Goal: Information Seeking & Learning: Learn about a topic

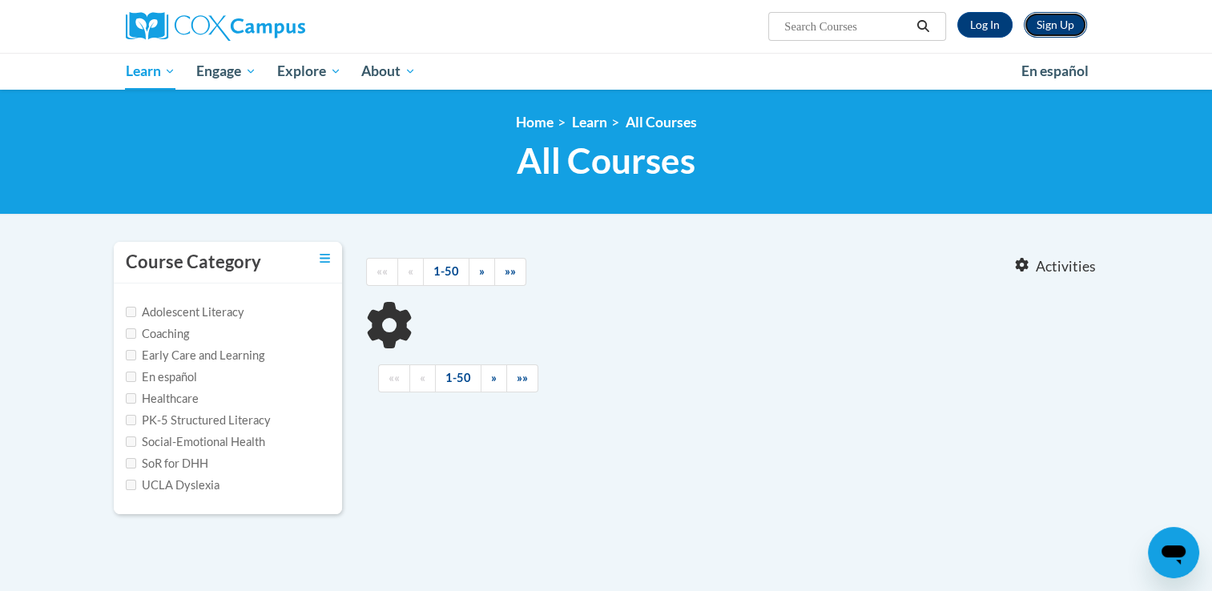
click at [1051, 23] on link "Sign Up" at bounding box center [1054, 25] width 63 height 26
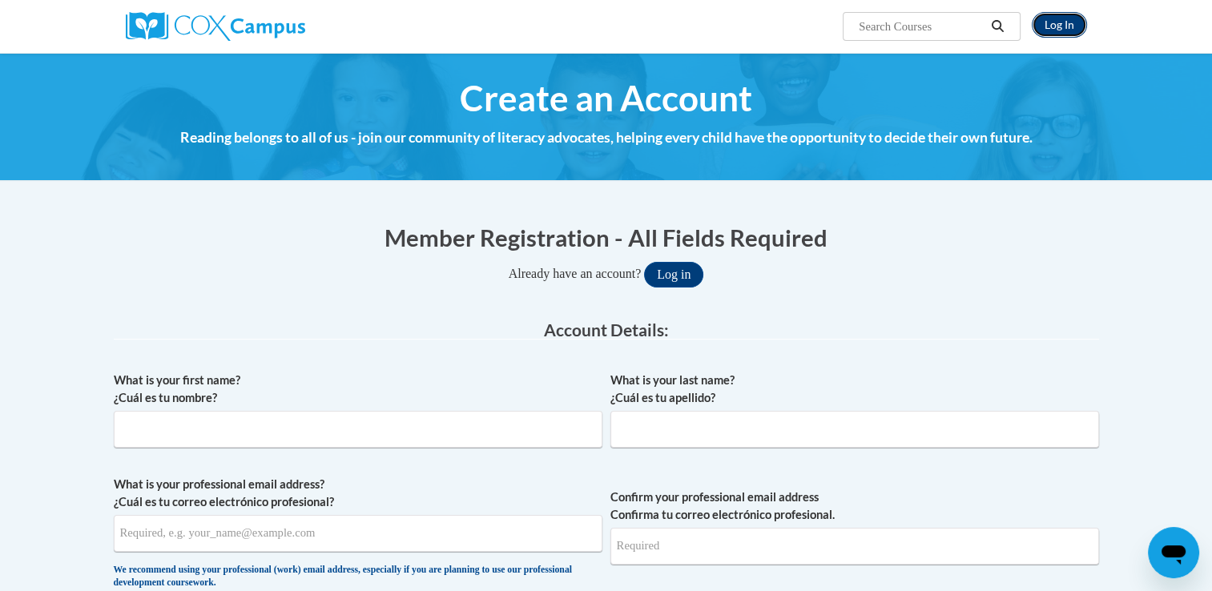
click at [1059, 22] on link "Log In" at bounding box center [1058, 25] width 55 height 26
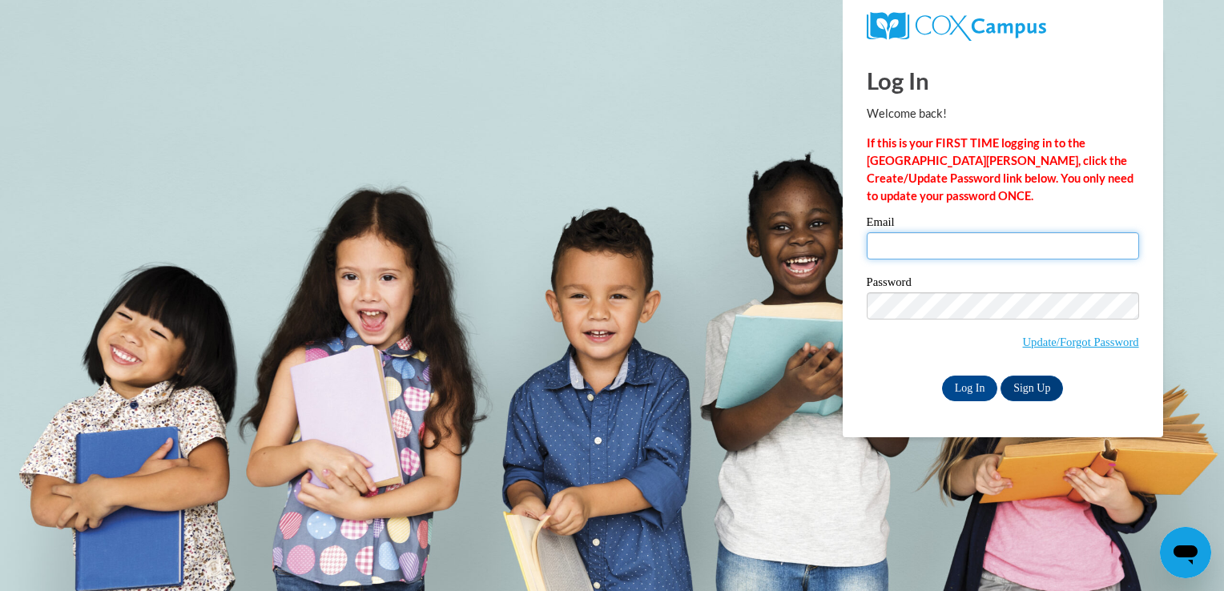
click at [945, 248] on input "Email" at bounding box center [1002, 245] width 272 height 27
type input "[EMAIL_ADDRESS][DOMAIN_NAME]"
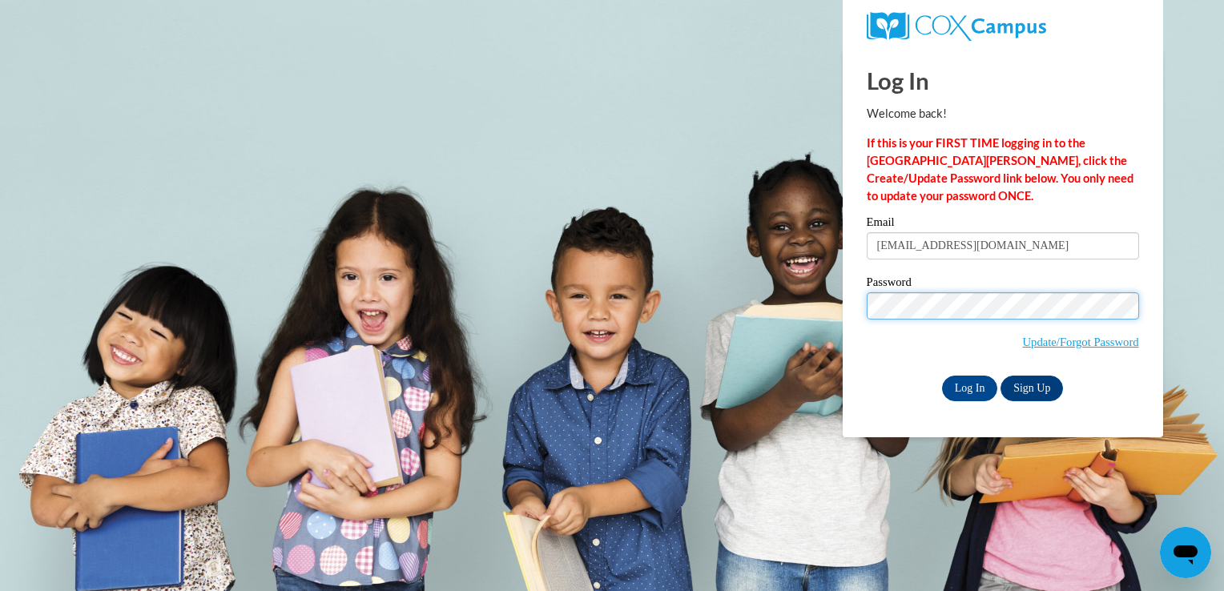
click at [942, 376] on input "Log In" at bounding box center [970, 389] width 56 height 26
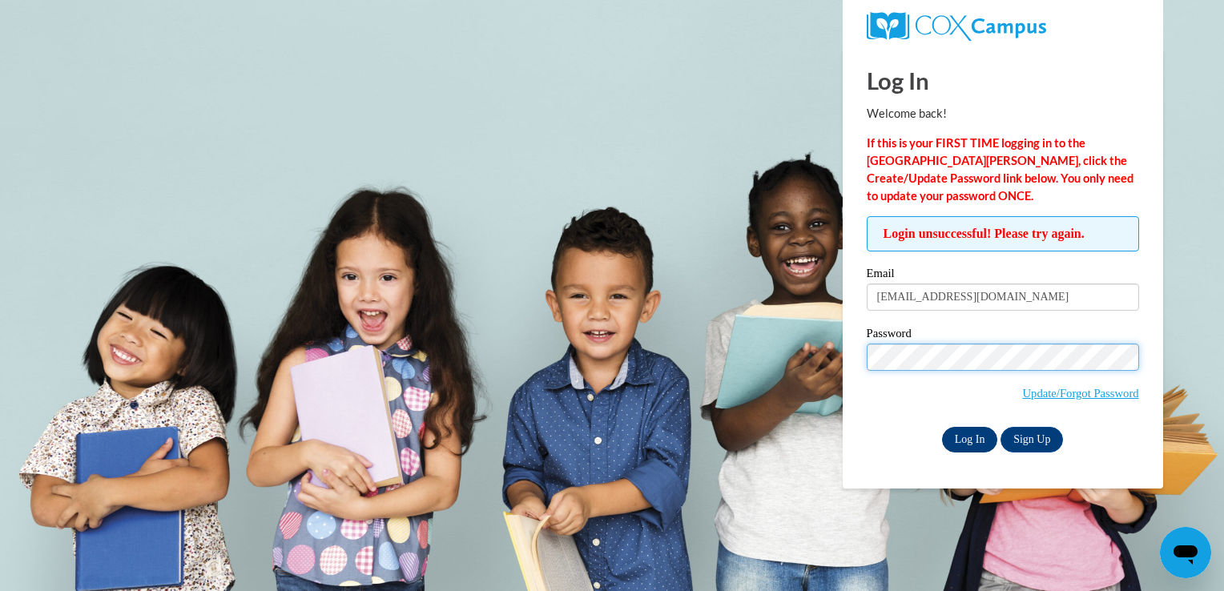
click at [942, 427] on input "Log In" at bounding box center [970, 440] width 56 height 26
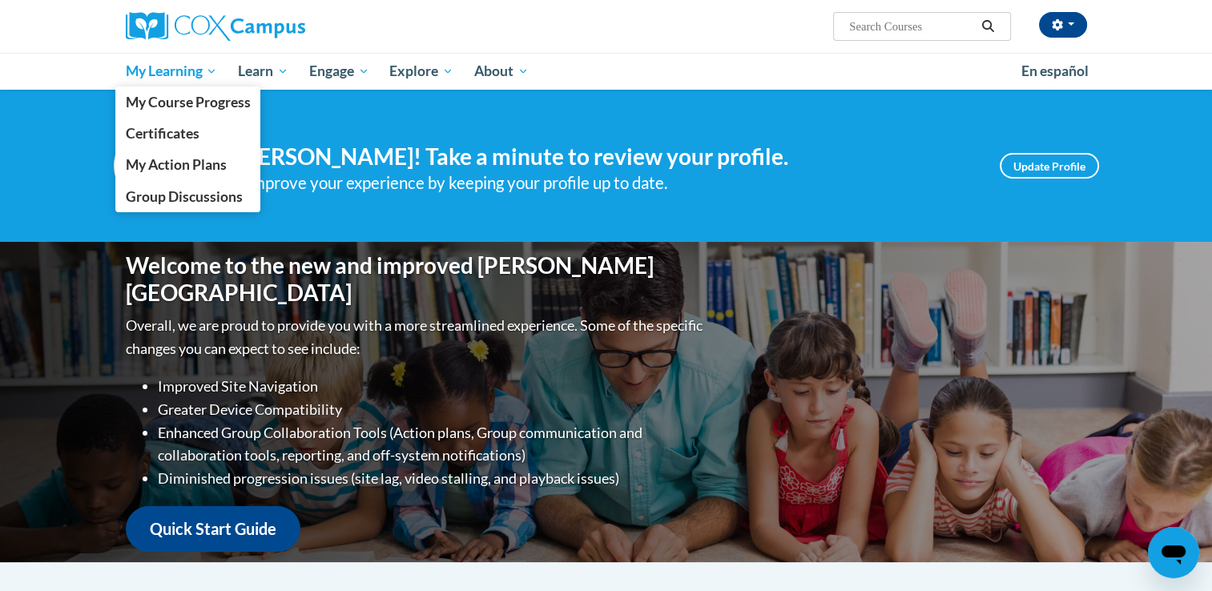
click at [169, 70] on span "My Learning" at bounding box center [171, 71] width 92 height 19
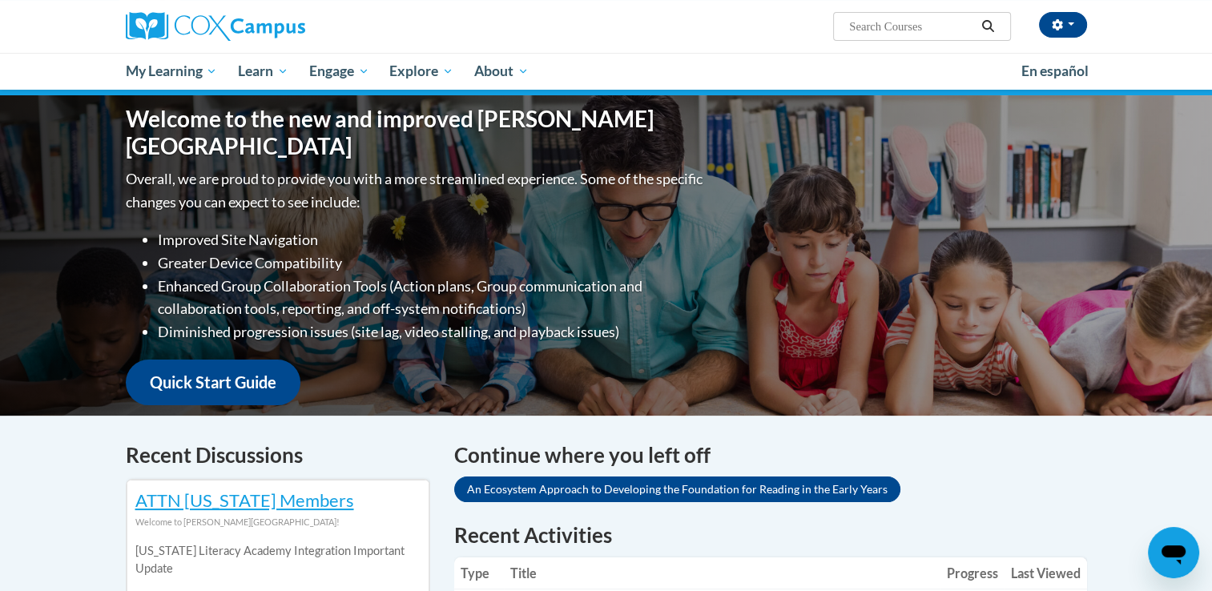
scroll to position [135, 0]
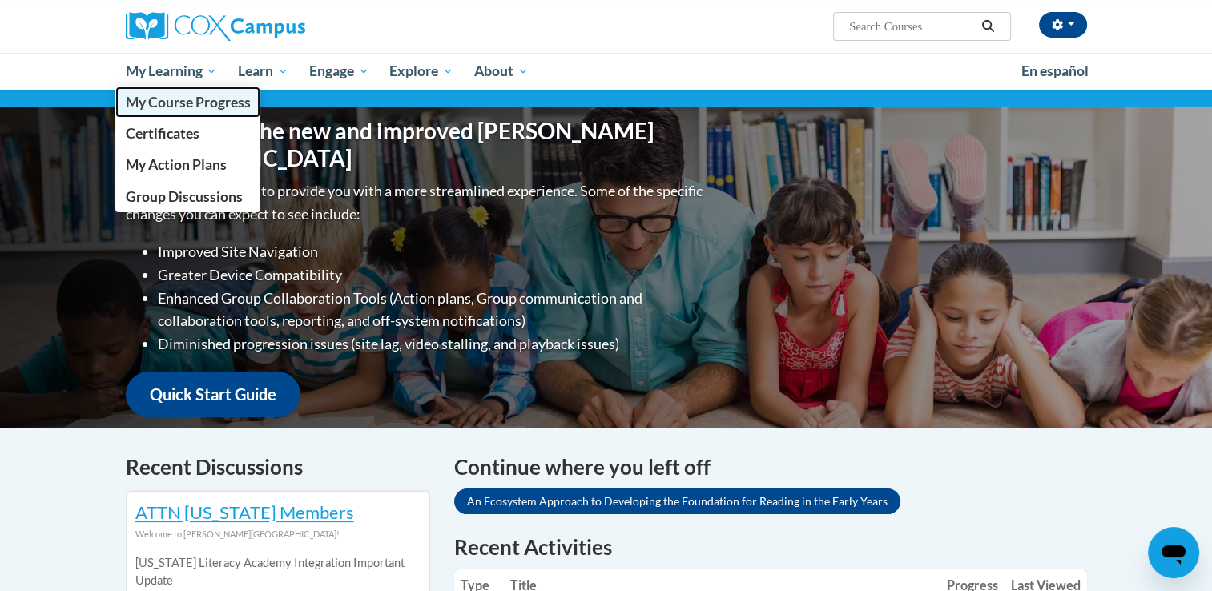
click at [183, 108] on span "My Course Progress" at bounding box center [187, 102] width 125 height 17
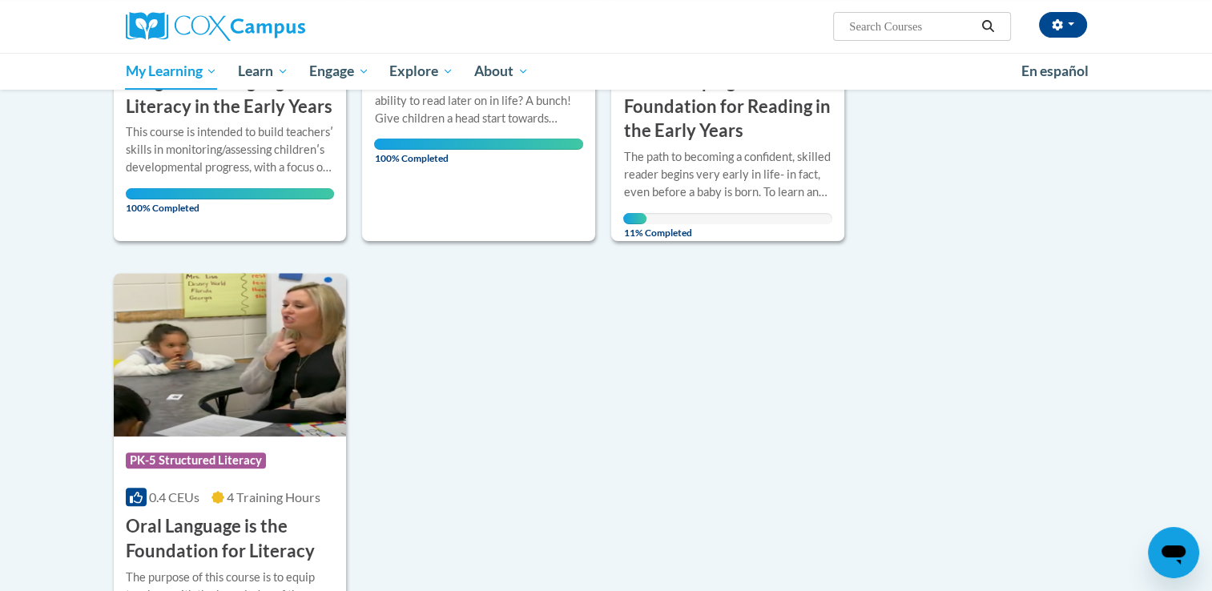
scroll to position [439, 0]
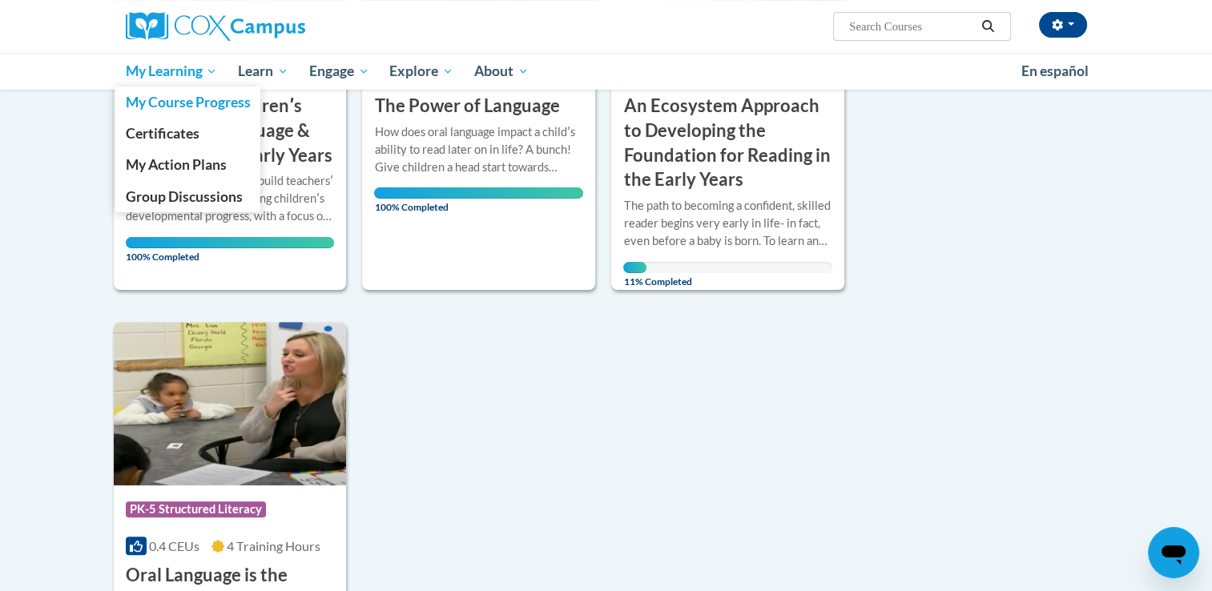
click at [181, 79] on span "My Learning" at bounding box center [171, 71] width 92 height 19
click at [189, 163] on span "My Action Plans" at bounding box center [175, 164] width 101 height 17
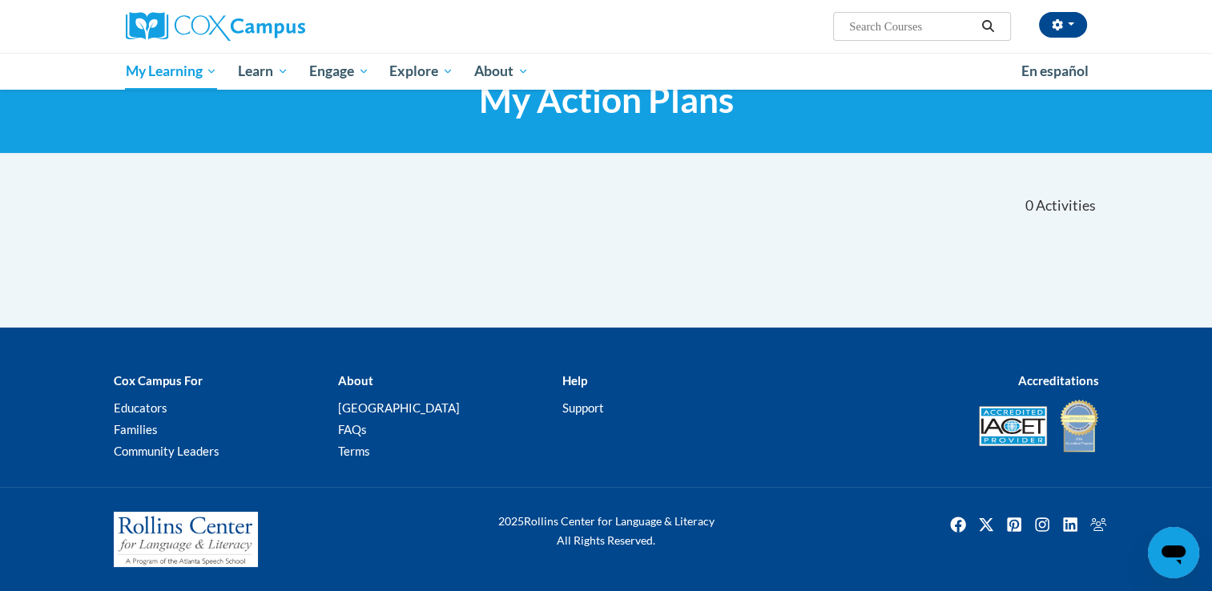
scroll to position [61, 0]
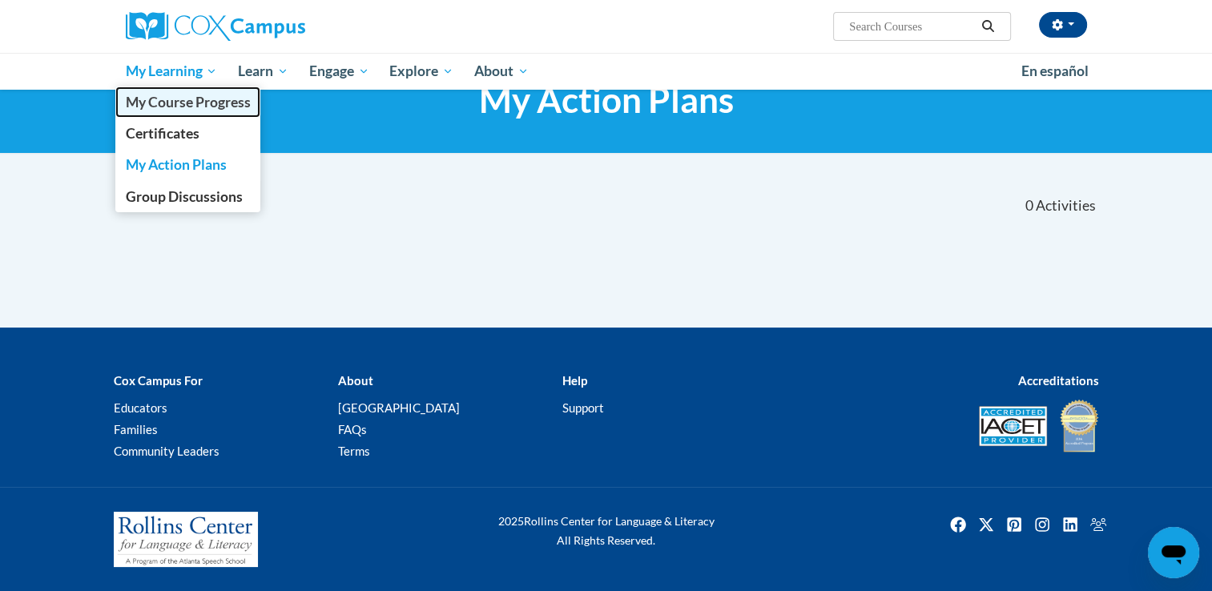
click at [198, 98] on span "My Course Progress" at bounding box center [187, 102] width 125 height 17
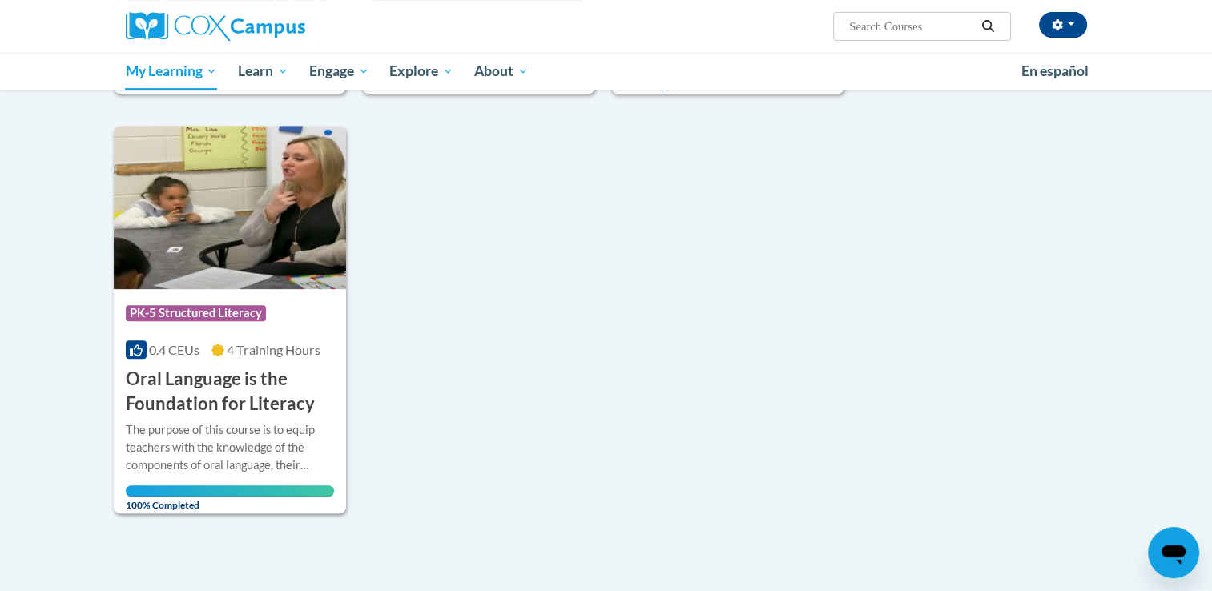
scroll to position [918, 0]
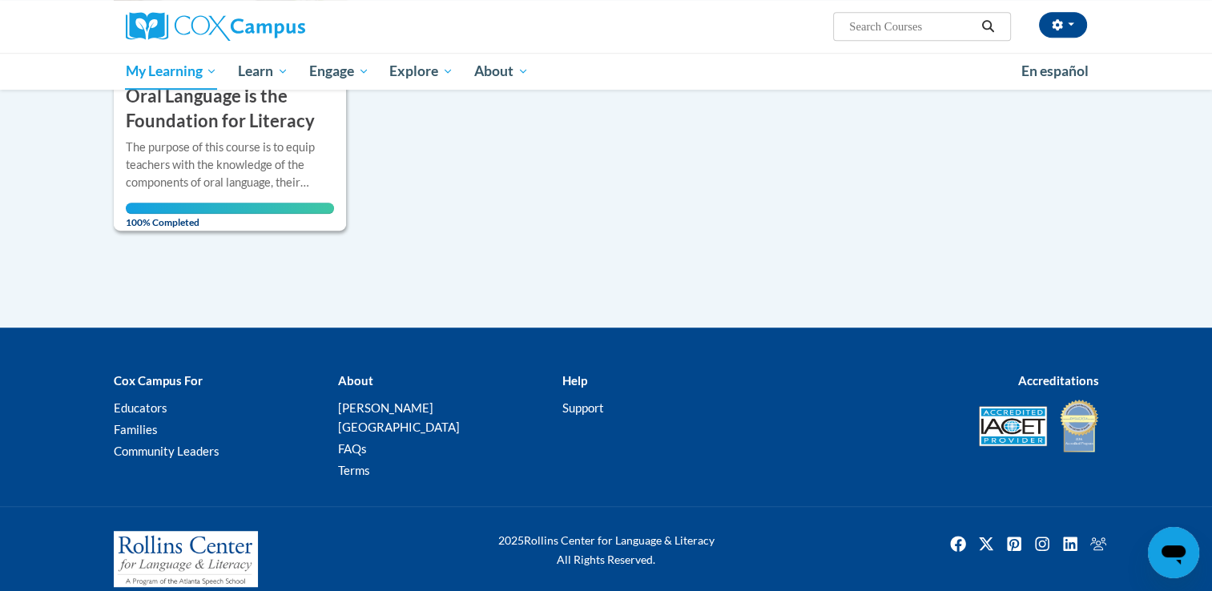
click at [926, 21] on input "Search..." at bounding box center [911, 26] width 128 height 19
type input "assesing our students"
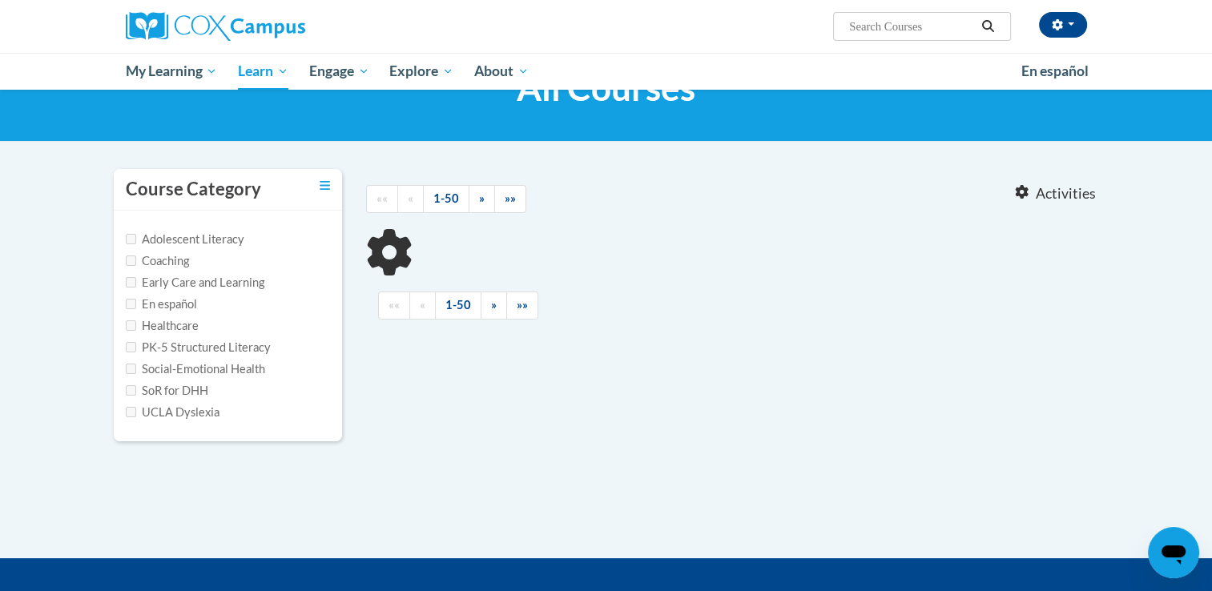
scroll to position [74, 0]
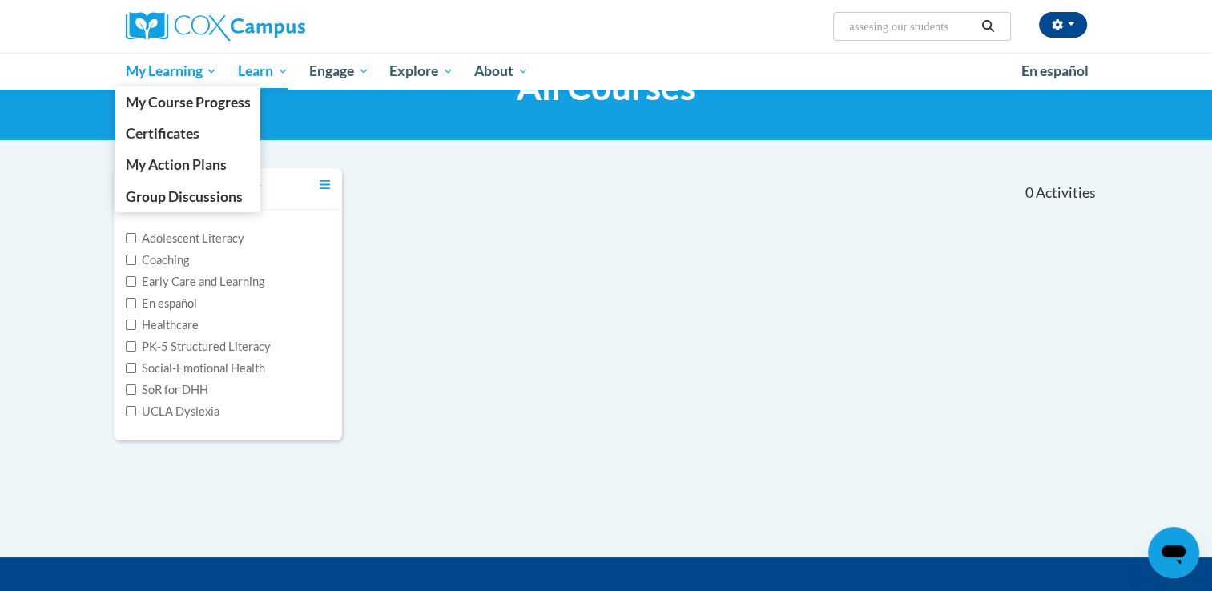
click at [175, 80] on span "My Learning" at bounding box center [171, 71] width 92 height 19
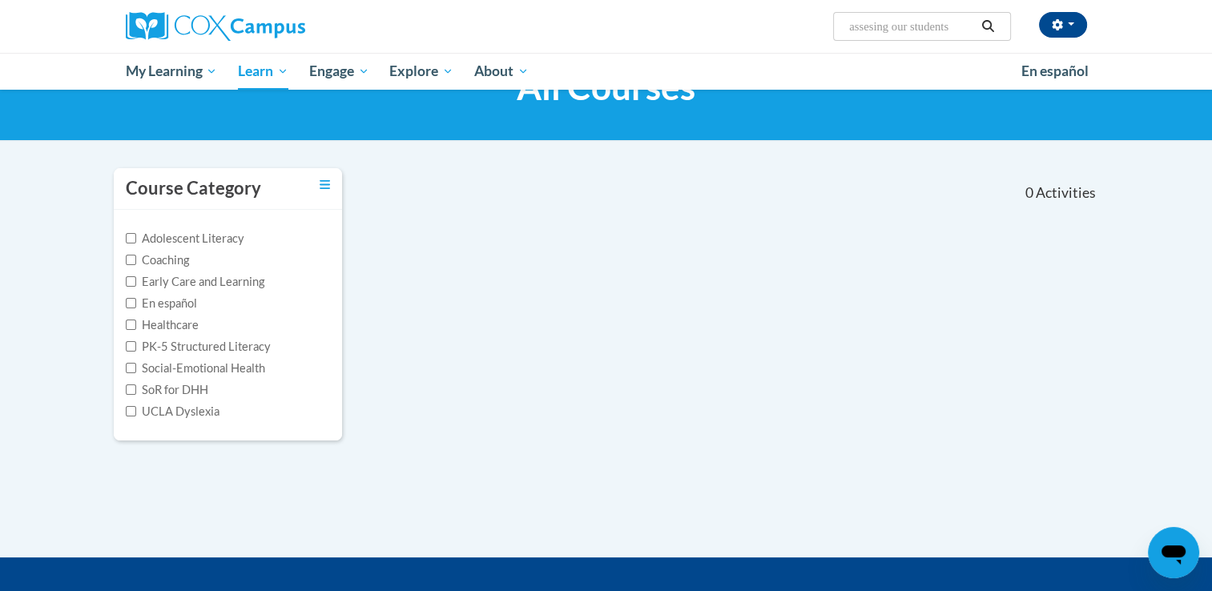
click at [926, 25] on input "assesing our students" at bounding box center [911, 26] width 128 height 19
drag, startPoint x: 897, startPoint y: 24, endPoint x: 778, endPoint y: 14, distance: 118.9
click at [778, 14] on div "[PERSON_NAME] ([GEOGRAPHIC_DATA]/[GEOGRAPHIC_DATA] UTC-04:00) My Profile Inbox …" at bounding box center [770, 20] width 657 height 41
type input "our students"
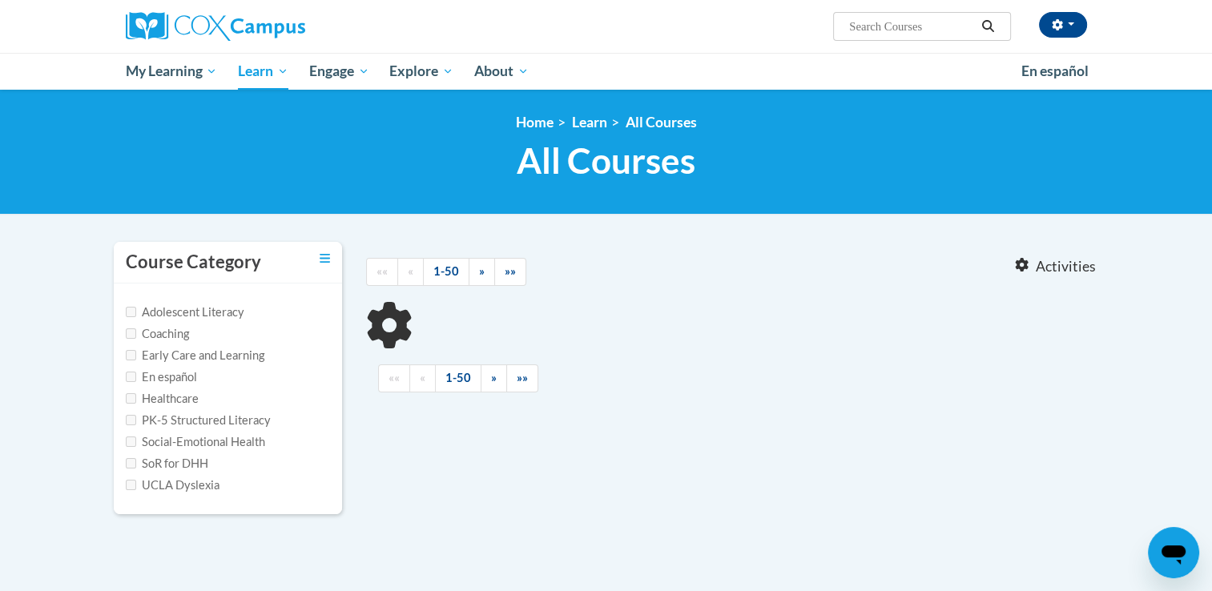
type input "our students"
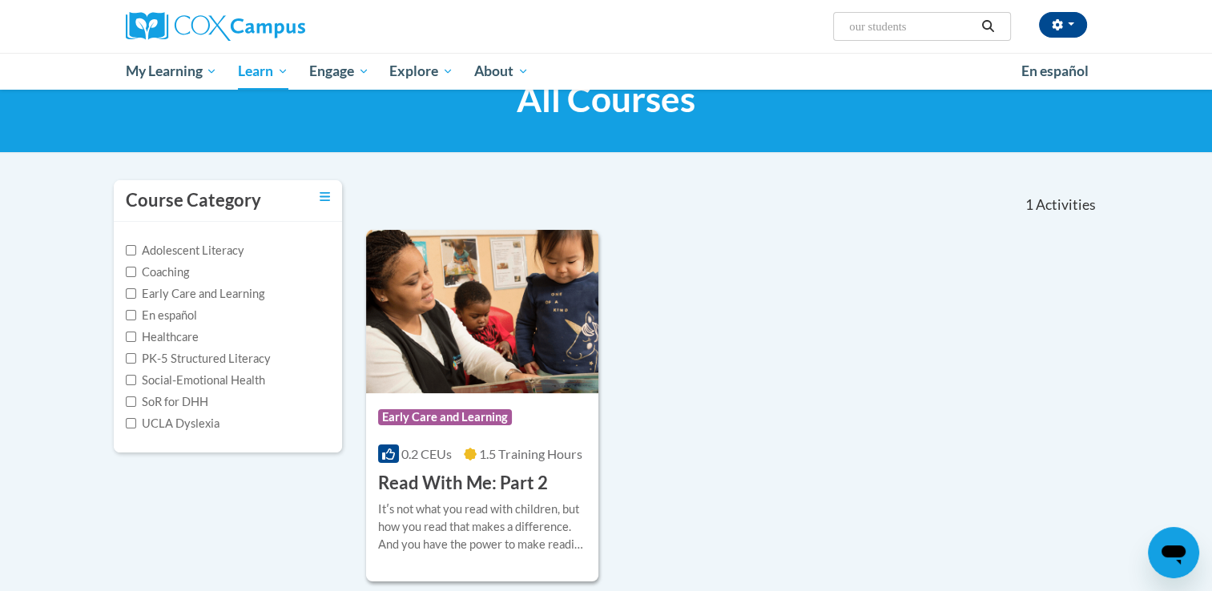
scroll to position [63, 0]
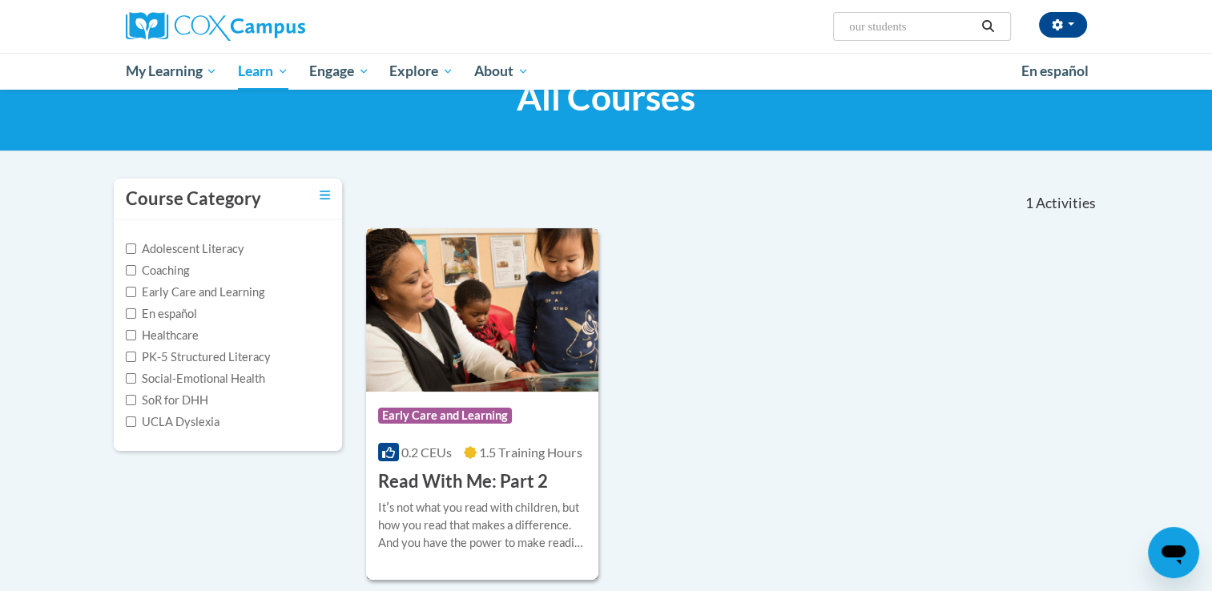
drag, startPoint x: 521, startPoint y: 369, endPoint x: 464, endPoint y: 346, distance: 61.4
click at [464, 346] on img at bounding box center [482, 309] width 233 height 163
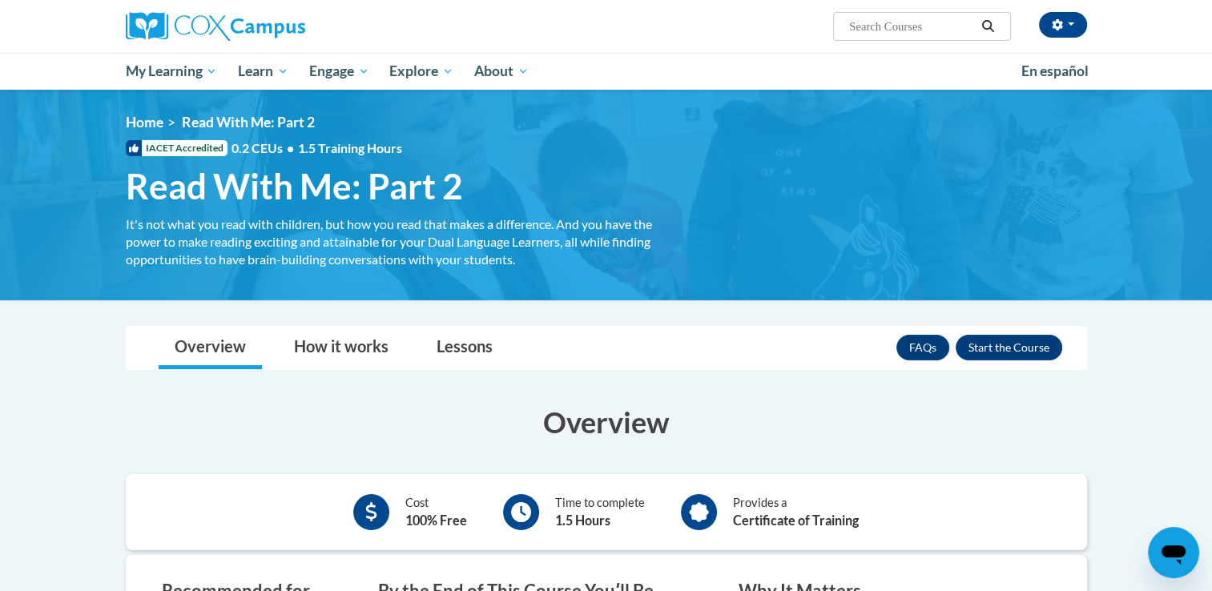
click at [922, 26] on input "Search..." at bounding box center [911, 26] width 128 height 19
type input "Assessing our students"
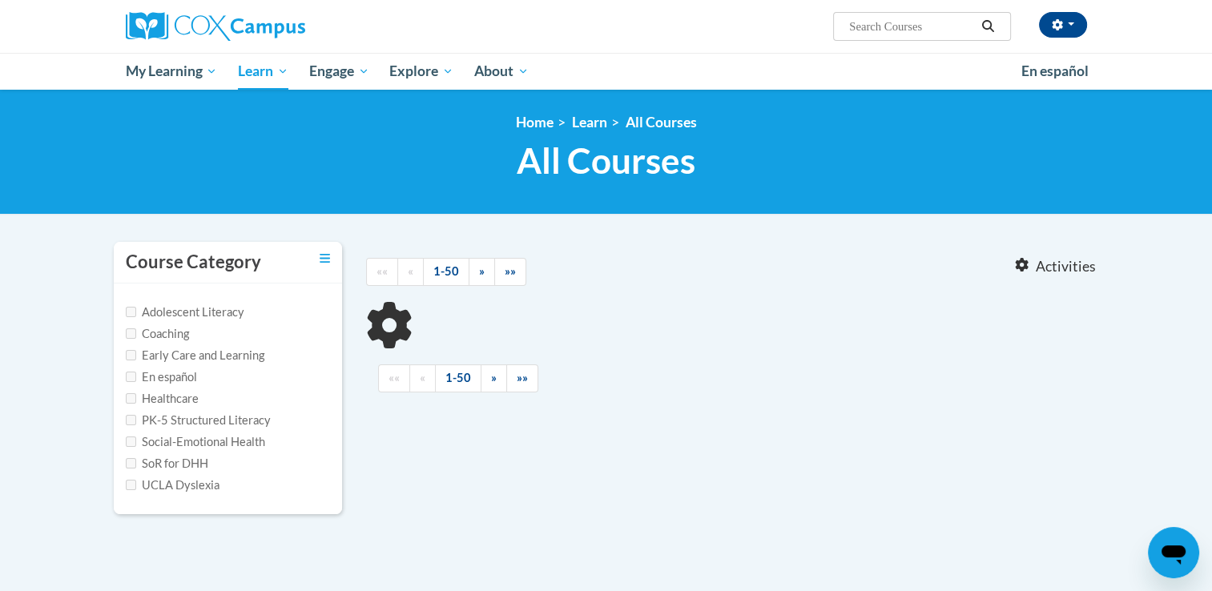
type input "Assessing our students"
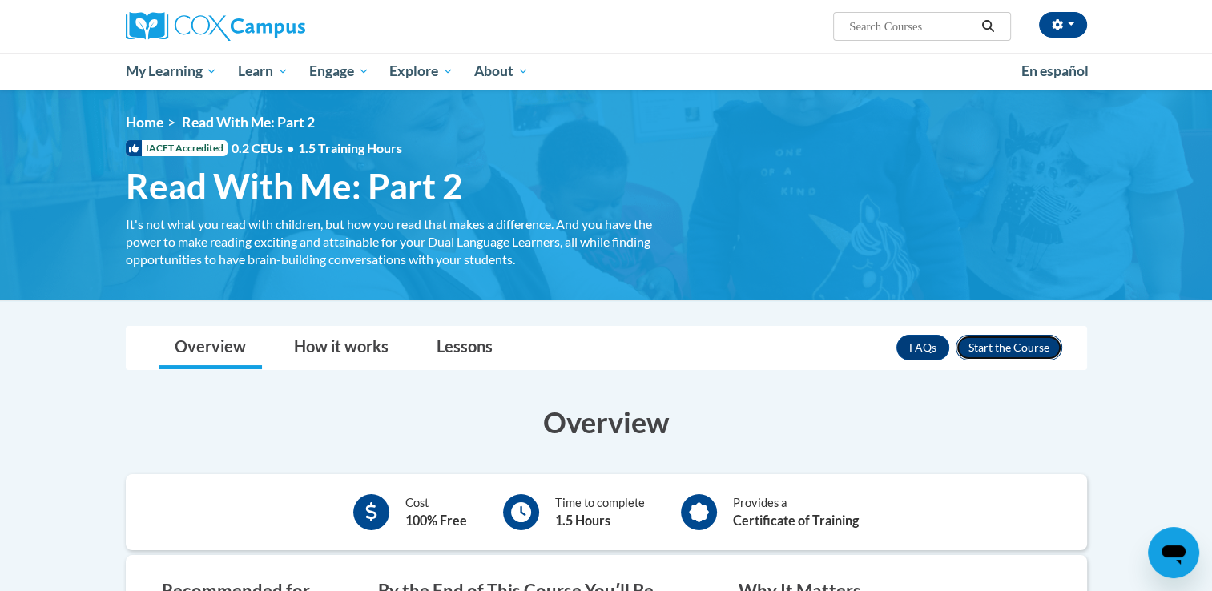
click at [998, 342] on button "Enroll" at bounding box center [1008, 348] width 107 height 26
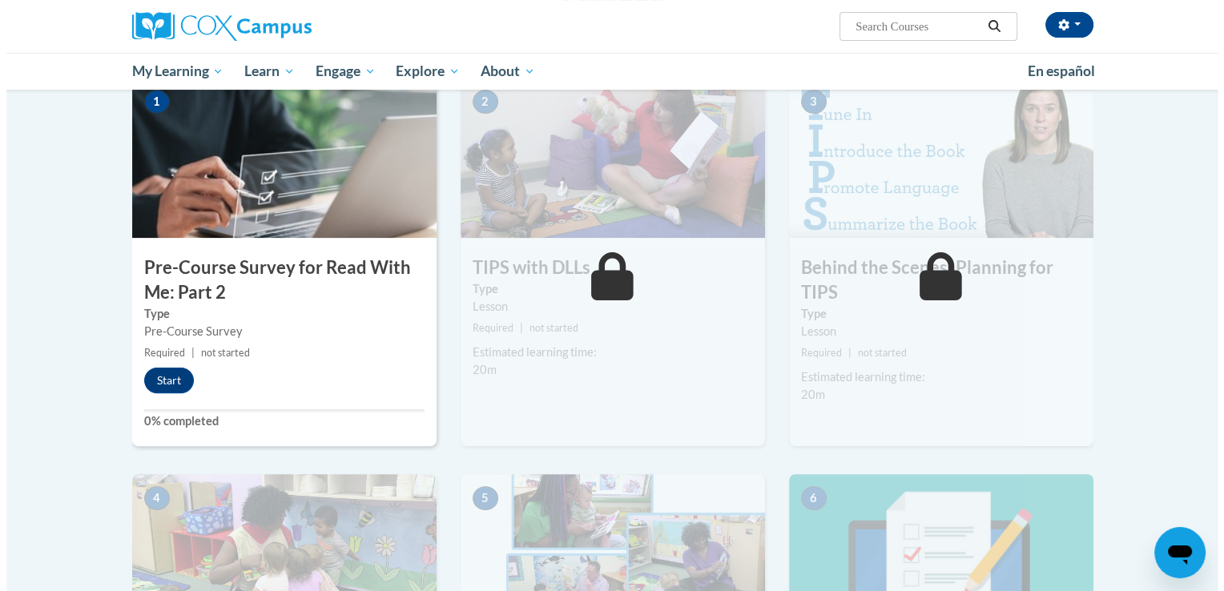
scroll to position [361, 0]
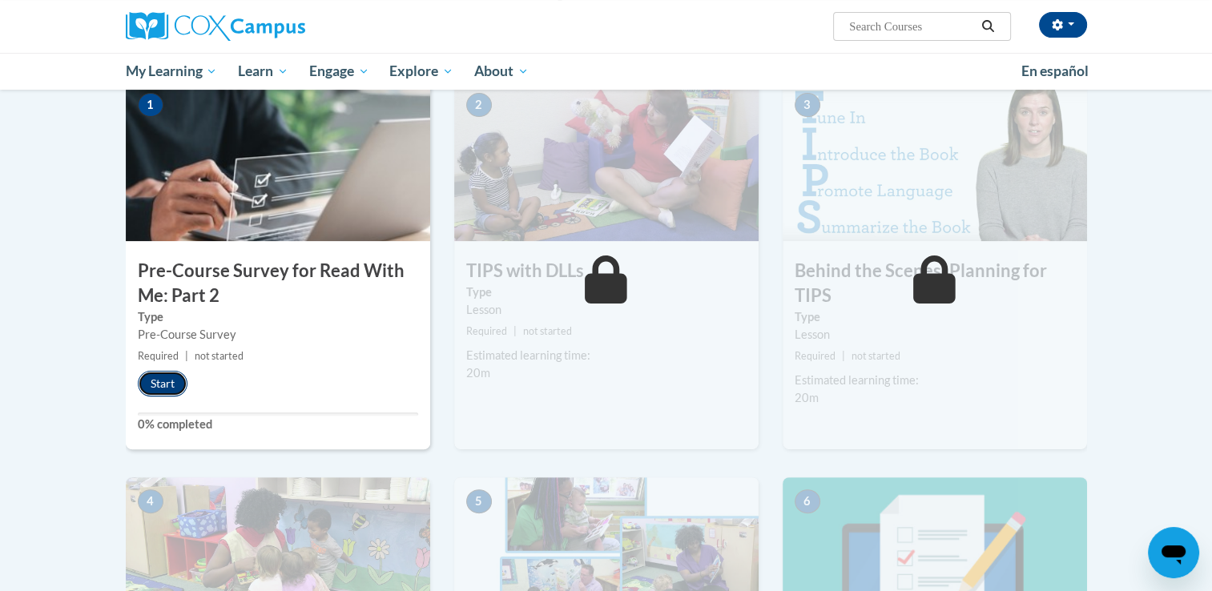
click at [166, 381] on button "Start" at bounding box center [163, 384] width 50 height 26
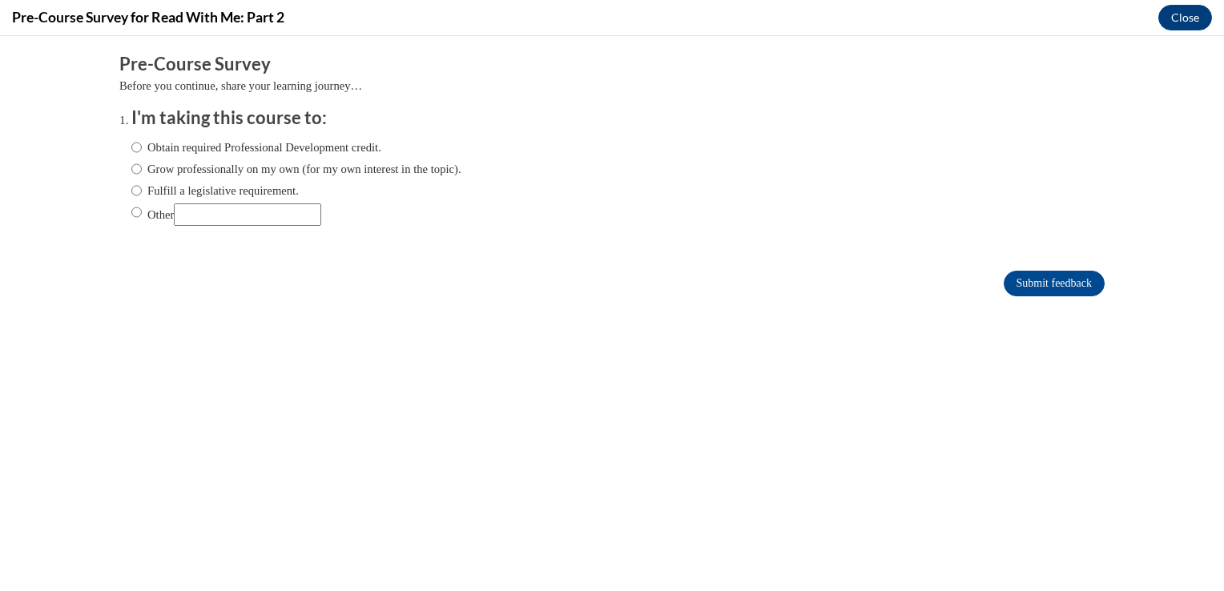
scroll to position [0, 0]
click at [1056, 291] on input "Submit feedback" at bounding box center [1053, 284] width 101 height 26
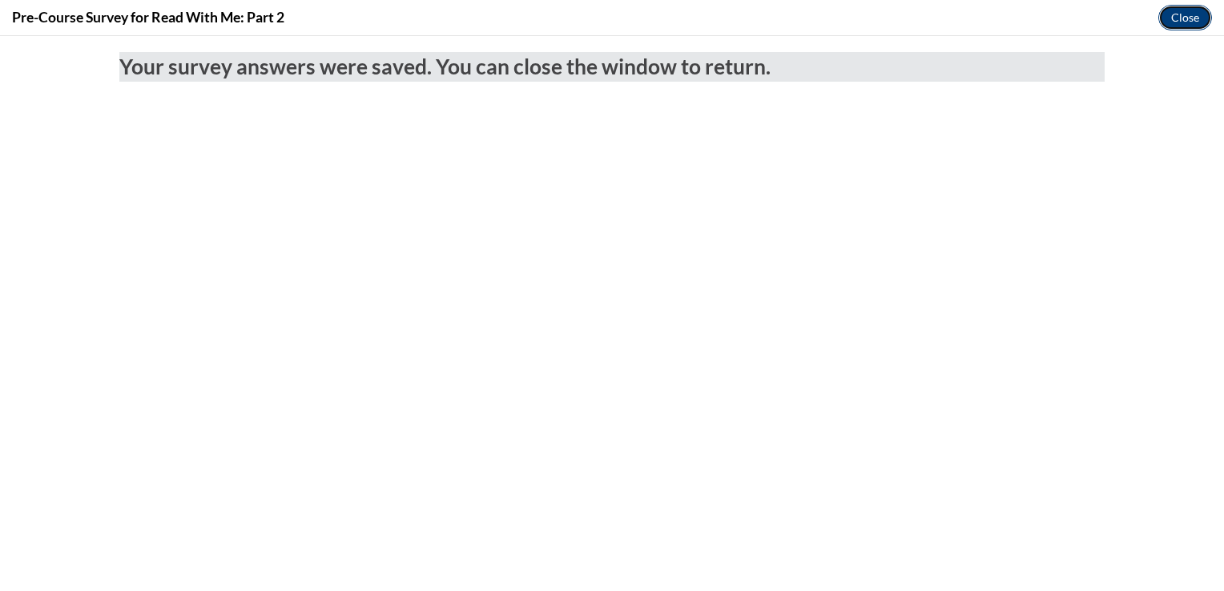
click at [1191, 10] on button "Close" at bounding box center [1185, 18] width 54 height 26
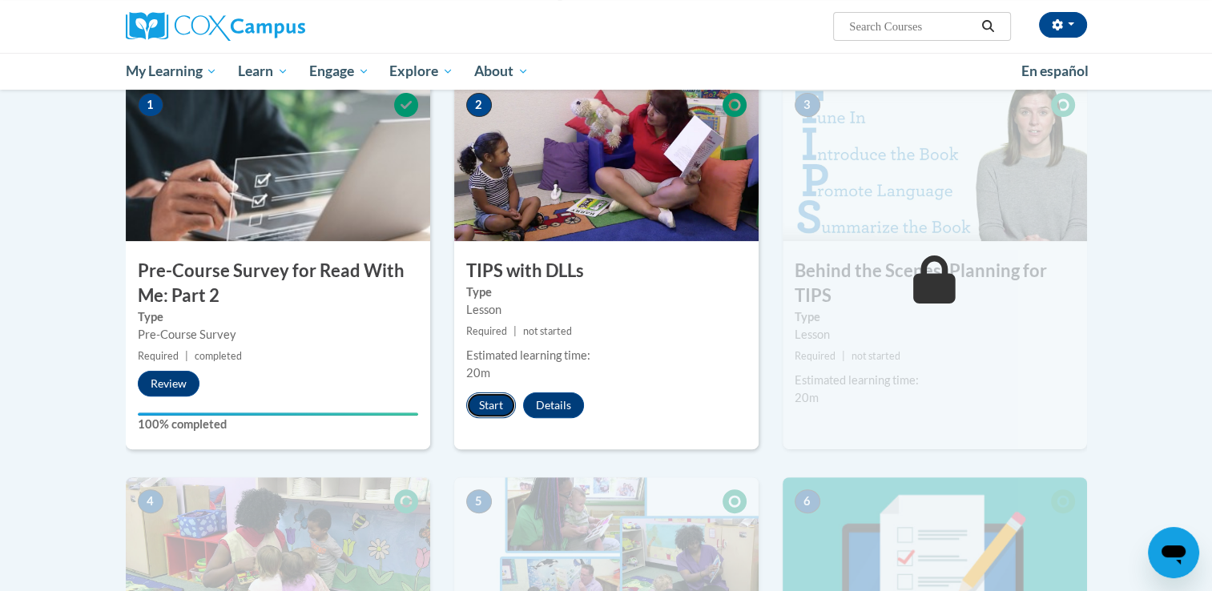
click at [485, 408] on button "Start" at bounding box center [491, 405] width 50 height 26
